Goal: Information Seeking & Learning: Learn about a topic

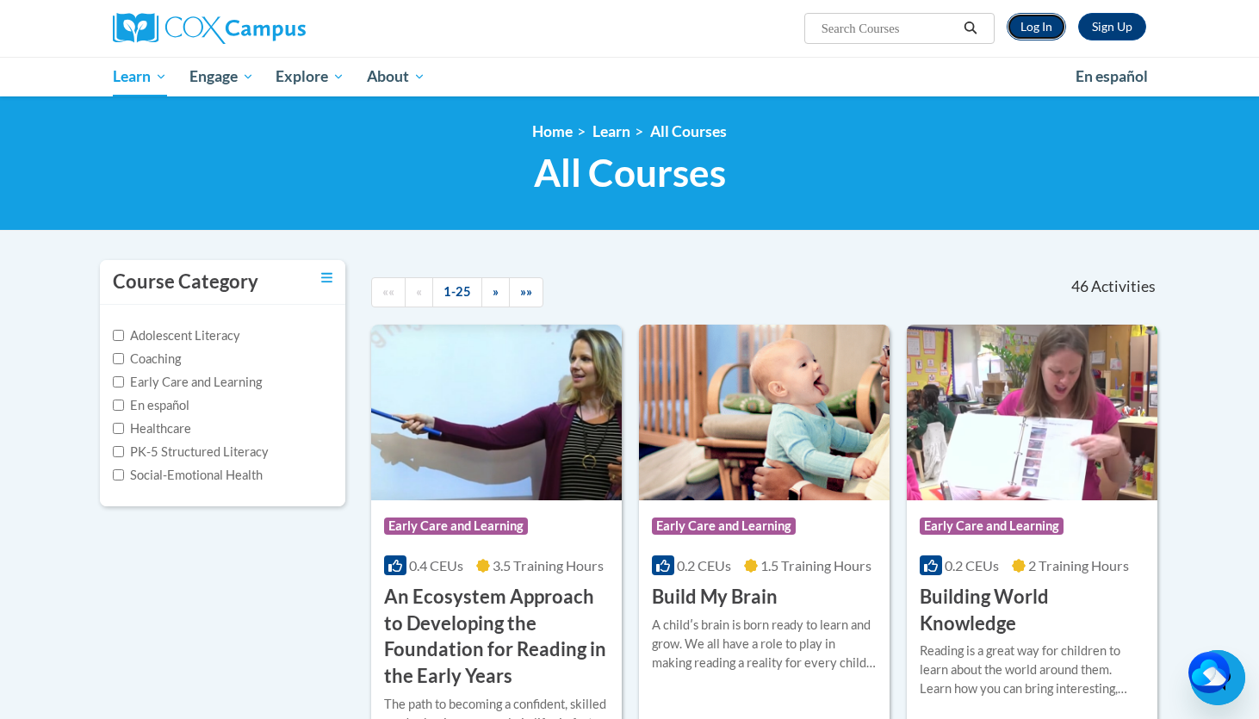
click at [1043, 33] on link "Log In" at bounding box center [1036, 27] width 59 height 28
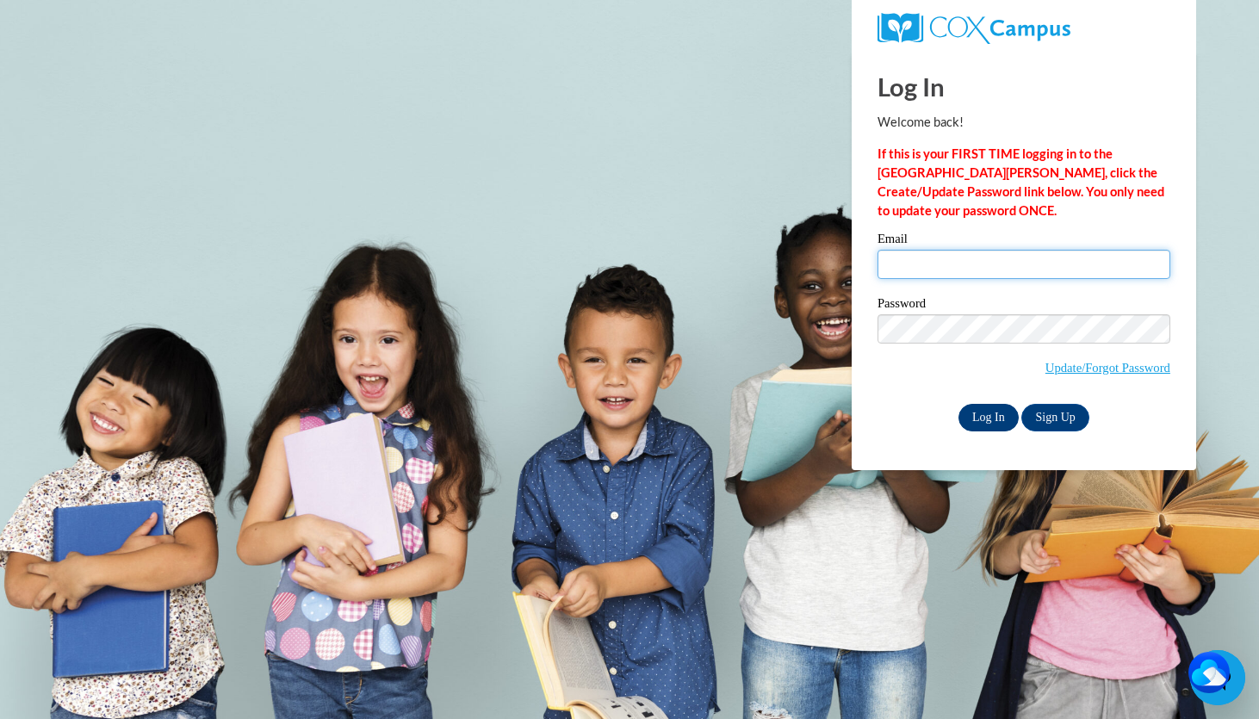
type input "Klanham0037@kctcs.edu"
click at [977, 422] on input "Log In" at bounding box center [988, 418] width 60 height 28
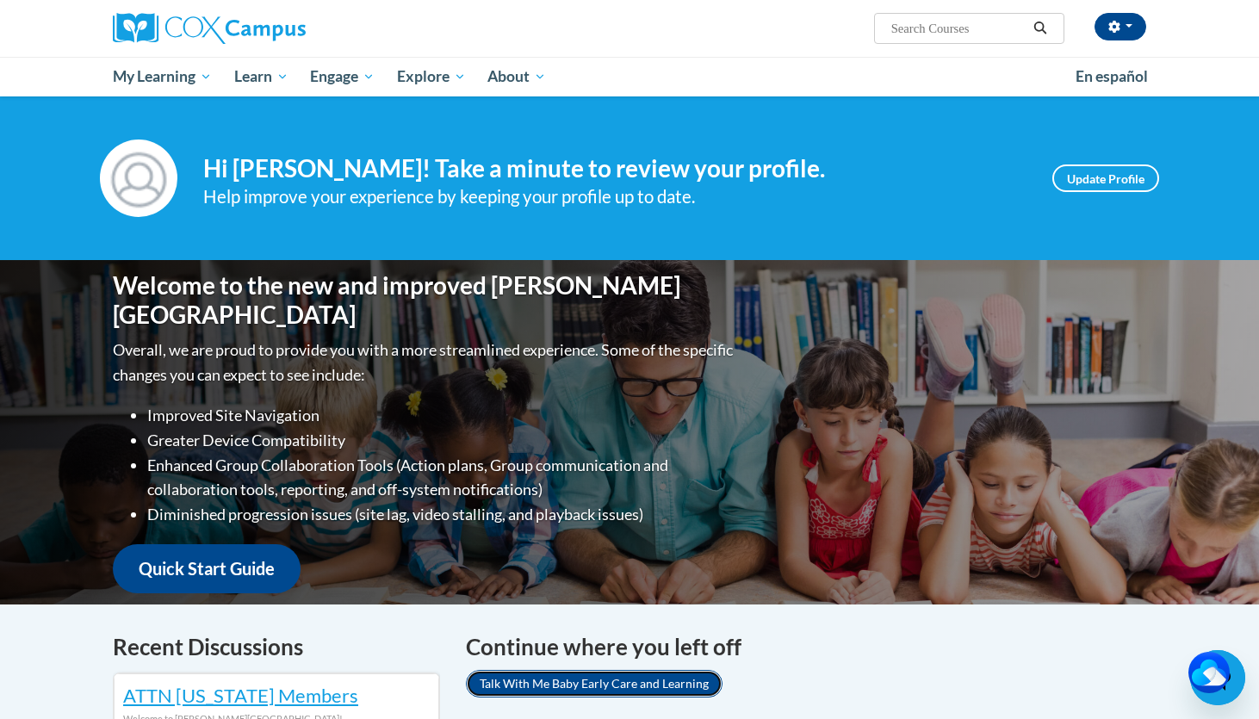
click at [623, 684] on link "Talk With Me Baby Early Care and Learning" at bounding box center [594, 684] width 257 height 28
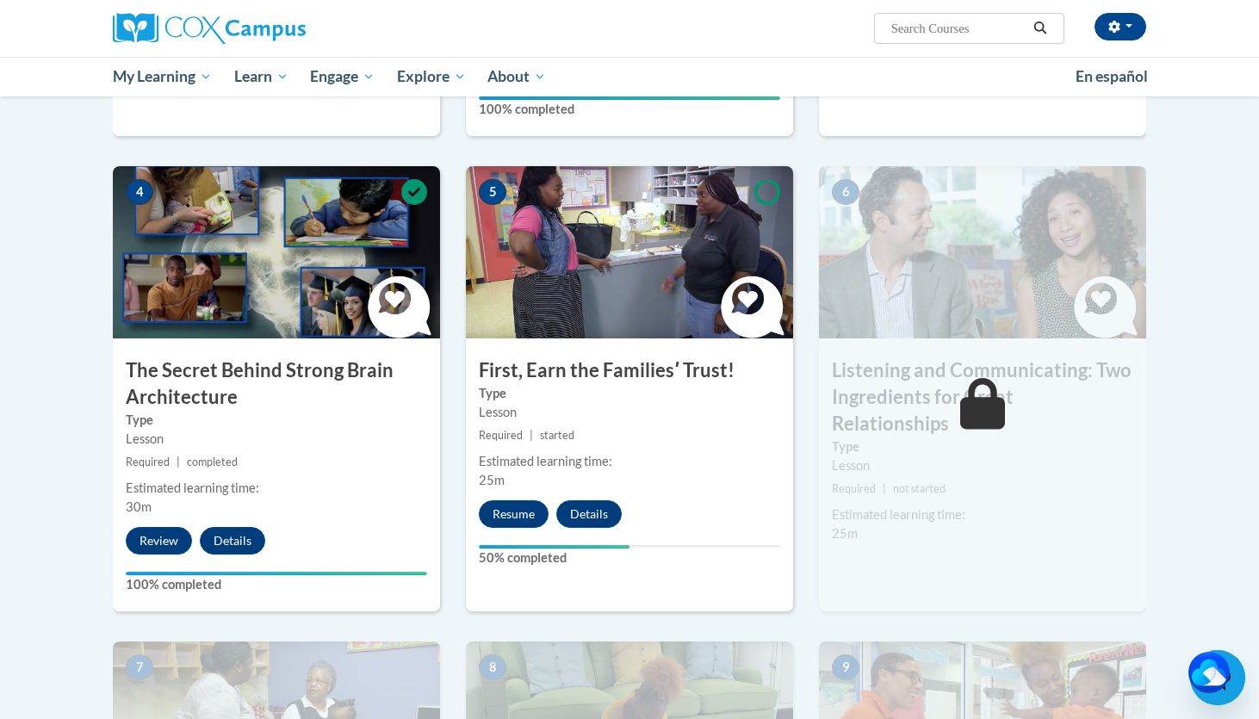
scroll to position [827, 0]
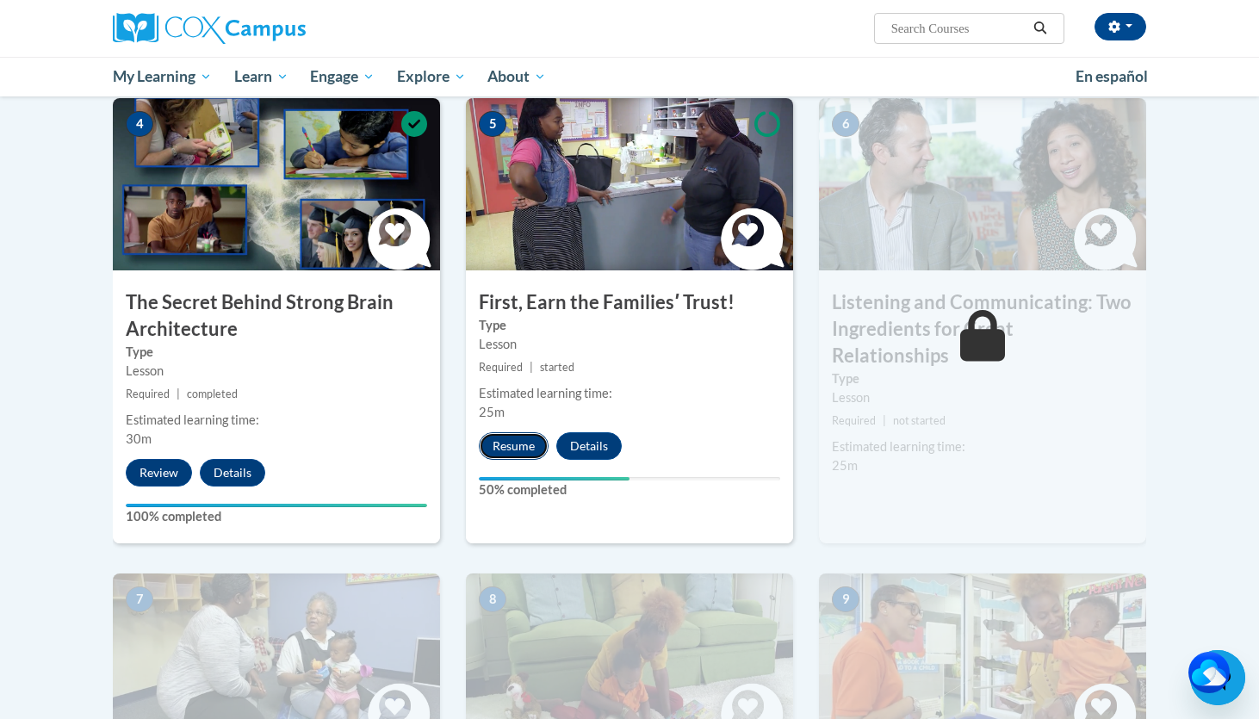
click at [532, 453] on button "Resume" at bounding box center [514, 446] width 70 height 28
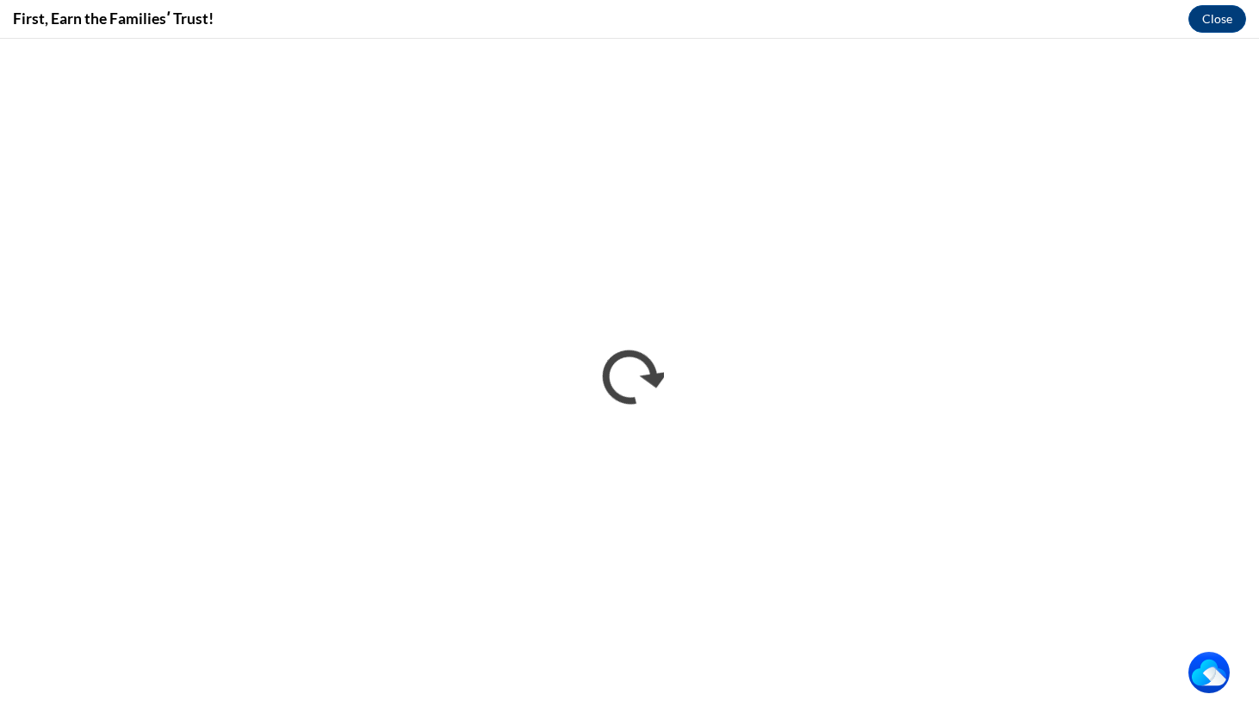
scroll to position [0, 0]
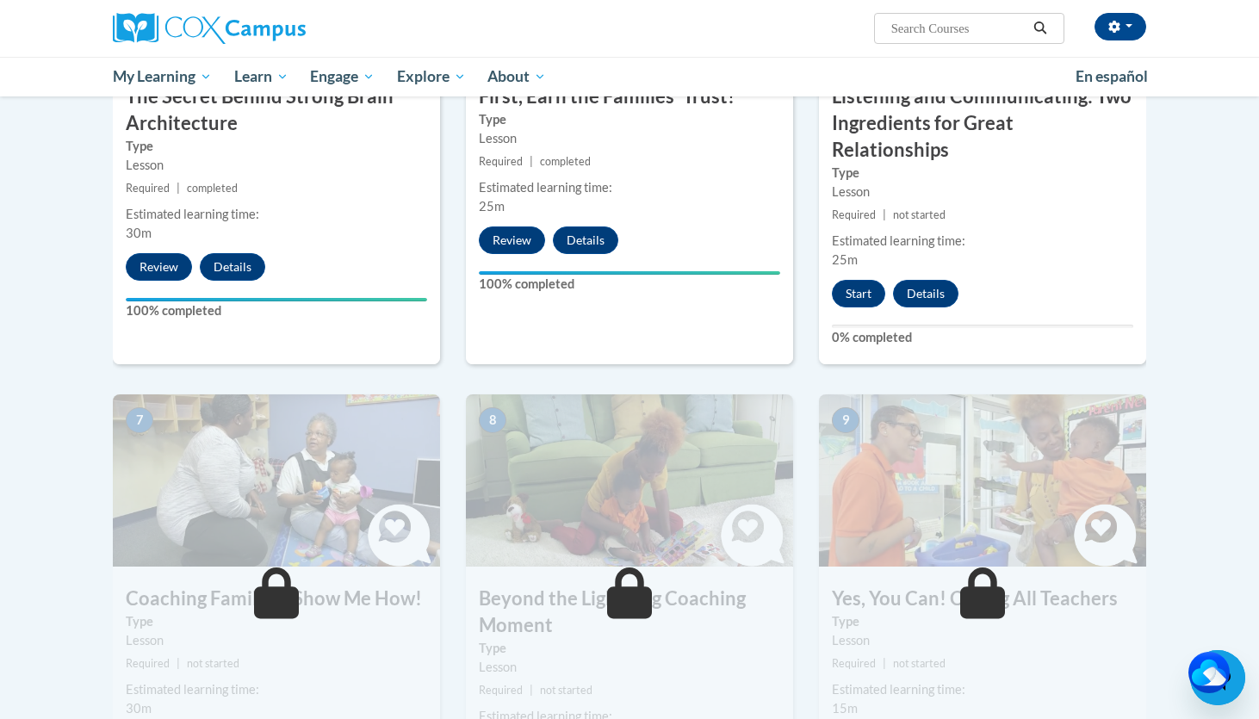
scroll to position [1033, 0]
click at [872, 279] on button "Start" at bounding box center [858, 293] width 53 height 28
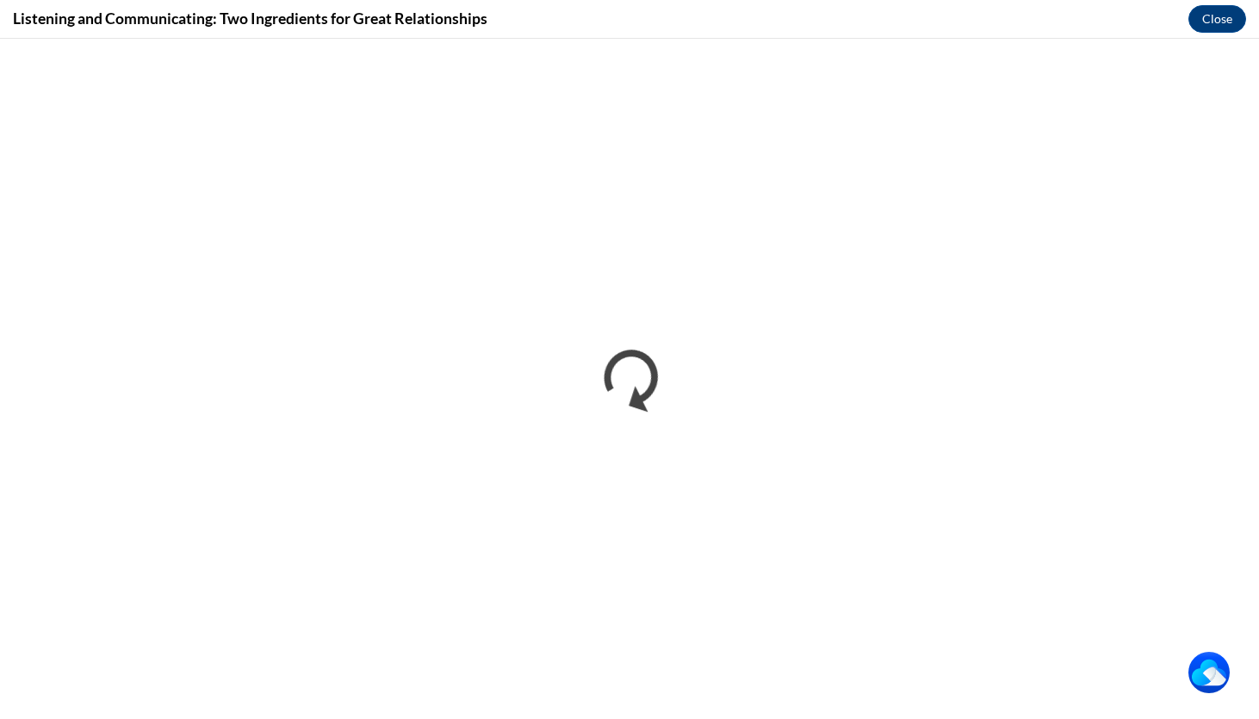
scroll to position [0, 0]
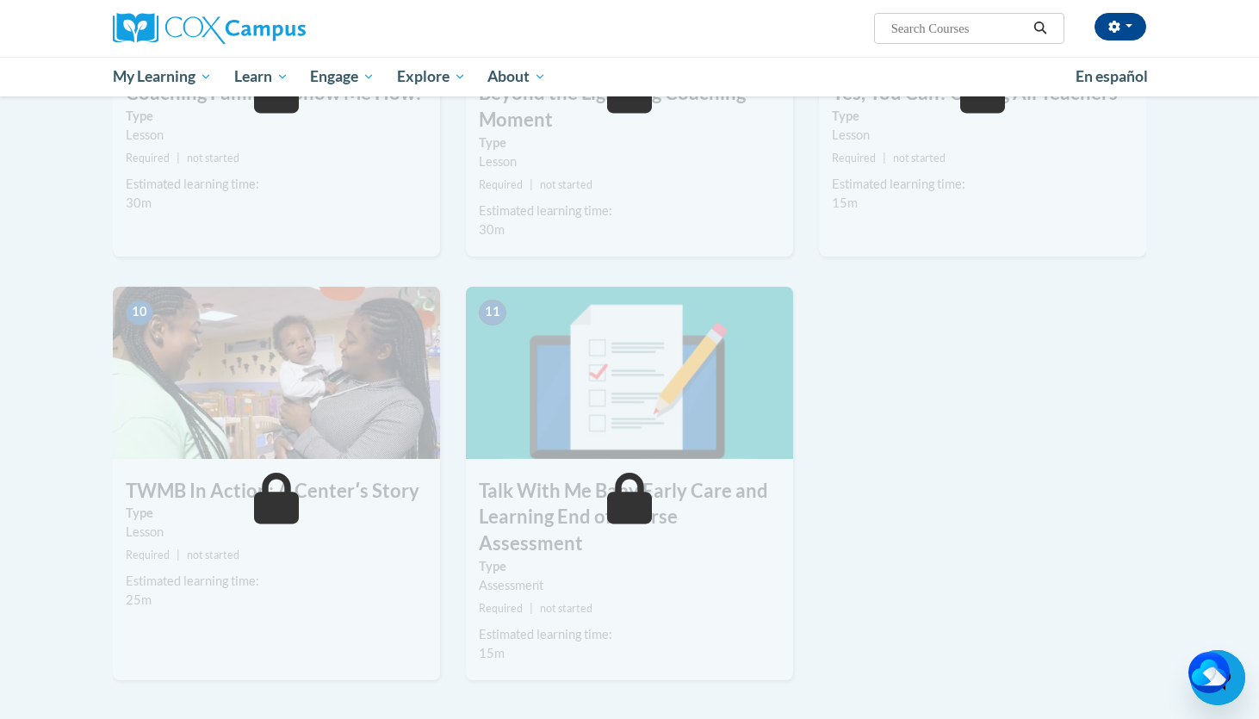
scroll to position [1550, 0]
